Goal: Navigation & Orientation: Go to known website

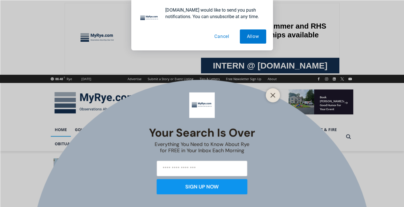
click at [220, 36] on button "Cancel" at bounding box center [221, 36] width 29 height 14
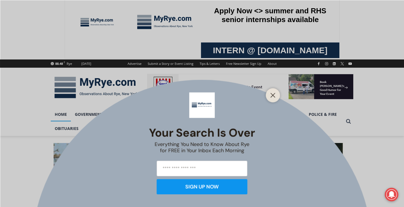
scroll to position [113, 0]
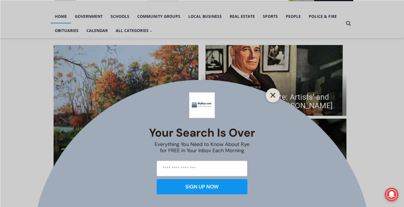
click at [270, 92] on button "Close" at bounding box center [273, 95] width 8 height 8
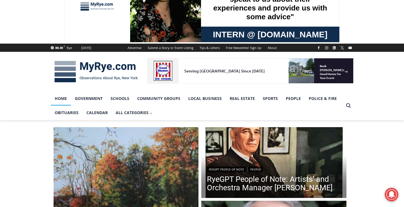
scroll to position [57, 0]
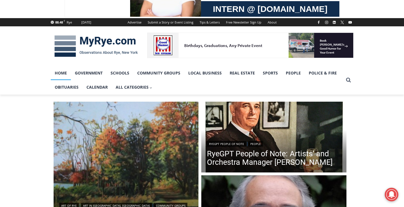
click at [71, 50] on img at bounding box center [96, 45] width 91 height 29
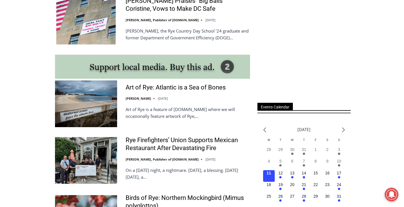
scroll to position [482, 0]
